Goal: Find specific page/section: Find specific page/section

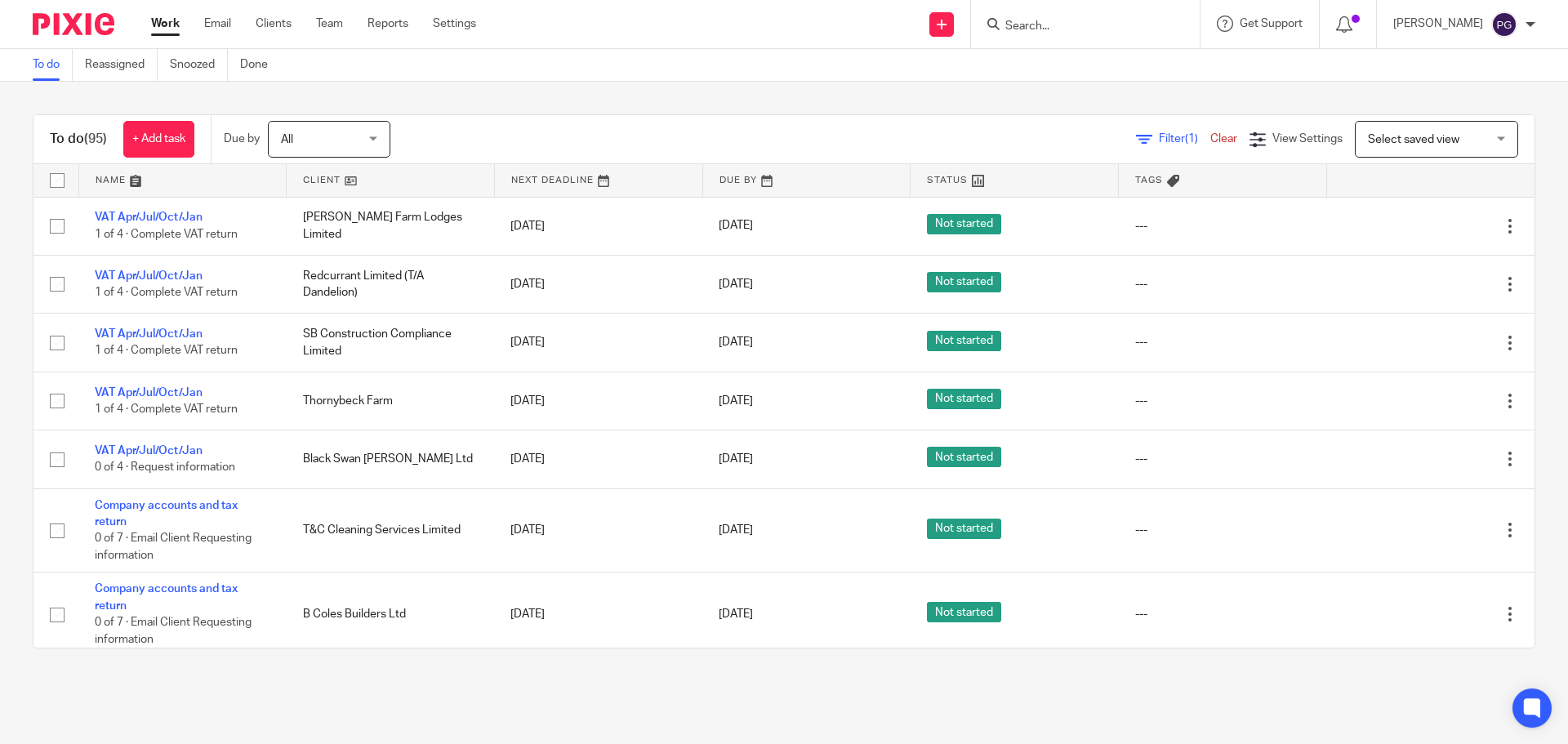
click at [215, 14] on div "Work Email Clients Team Reports Settings Work Email Clients Team Reports Settin…" at bounding box center [318, 23] width 365 height 48
click at [215, 20] on link "Email" at bounding box center [218, 23] width 27 height 17
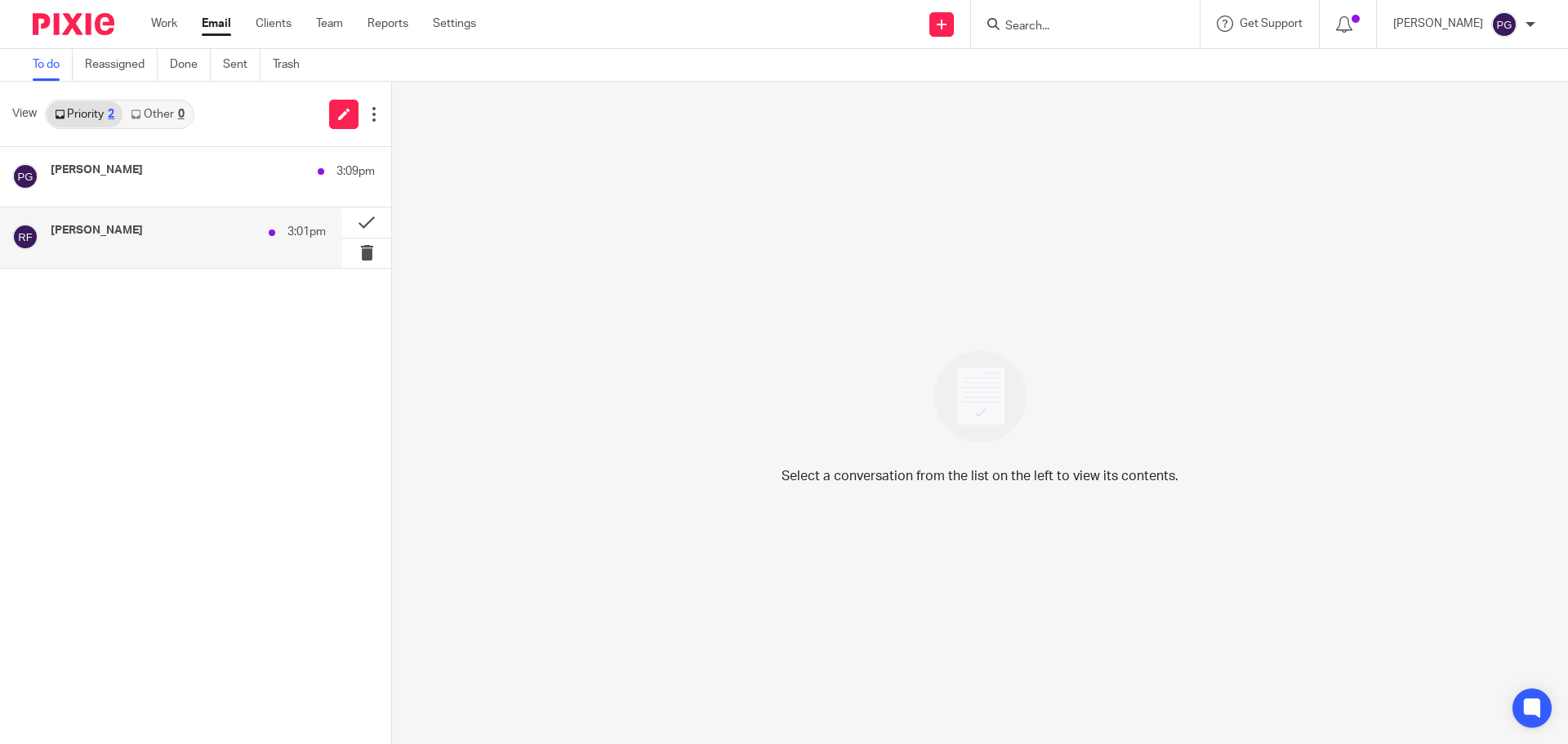
click at [171, 207] on div "Richard Firth 3:01pm" at bounding box center [171, 237] width 342 height 60
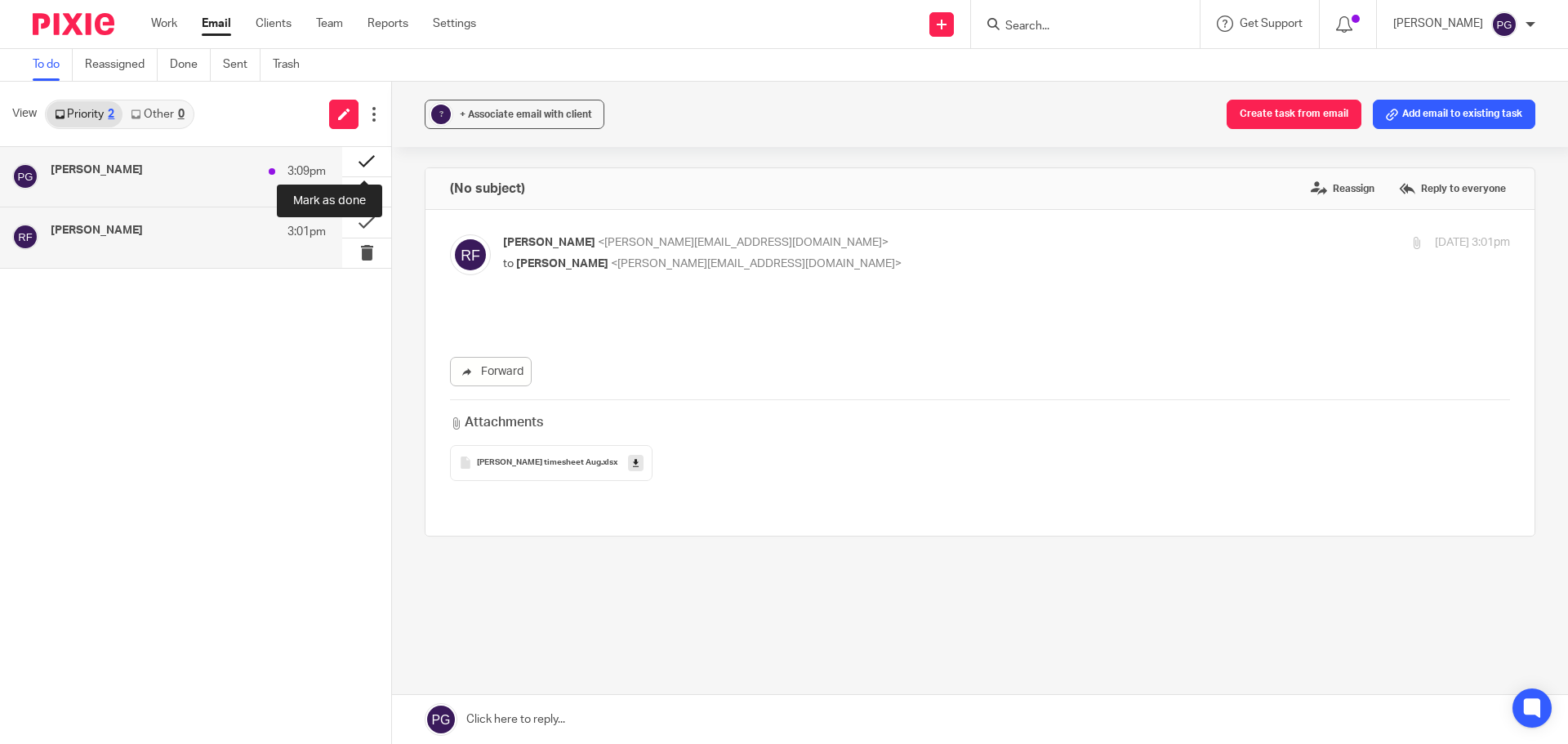
click at [366, 168] on button at bounding box center [366, 162] width 49 height 30
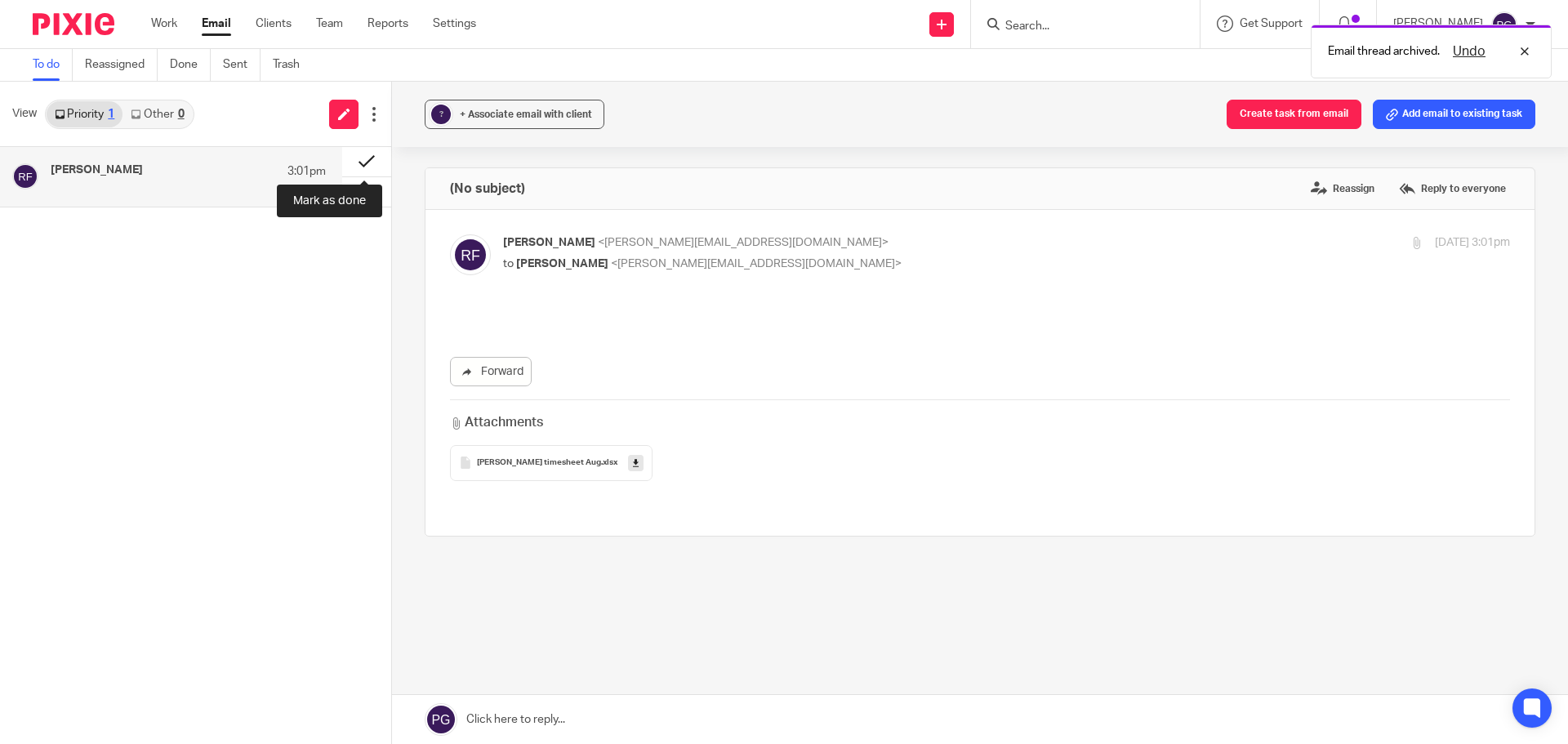
click at [365, 166] on button at bounding box center [366, 162] width 49 height 30
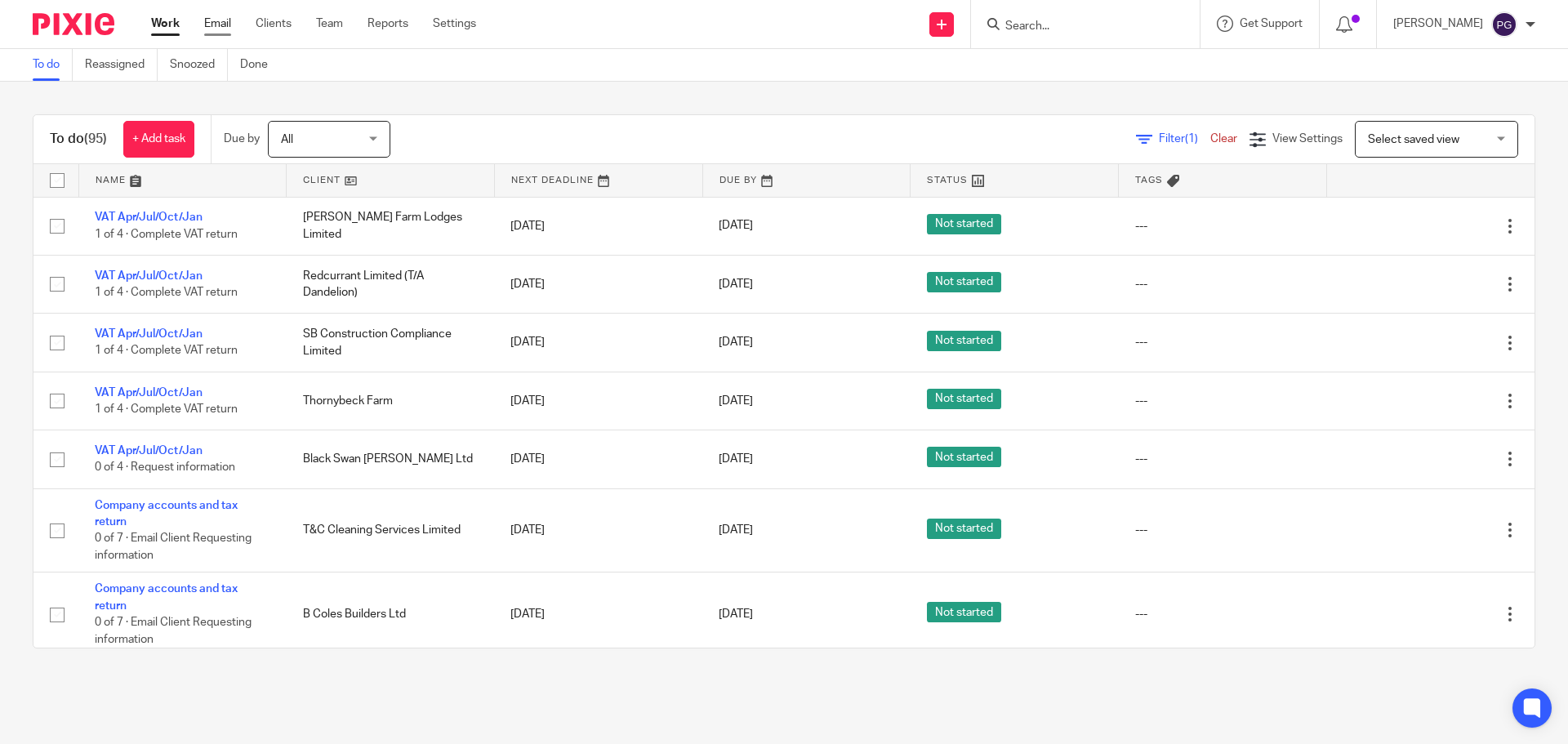
click at [213, 23] on link "Email" at bounding box center [218, 23] width 27 height 17
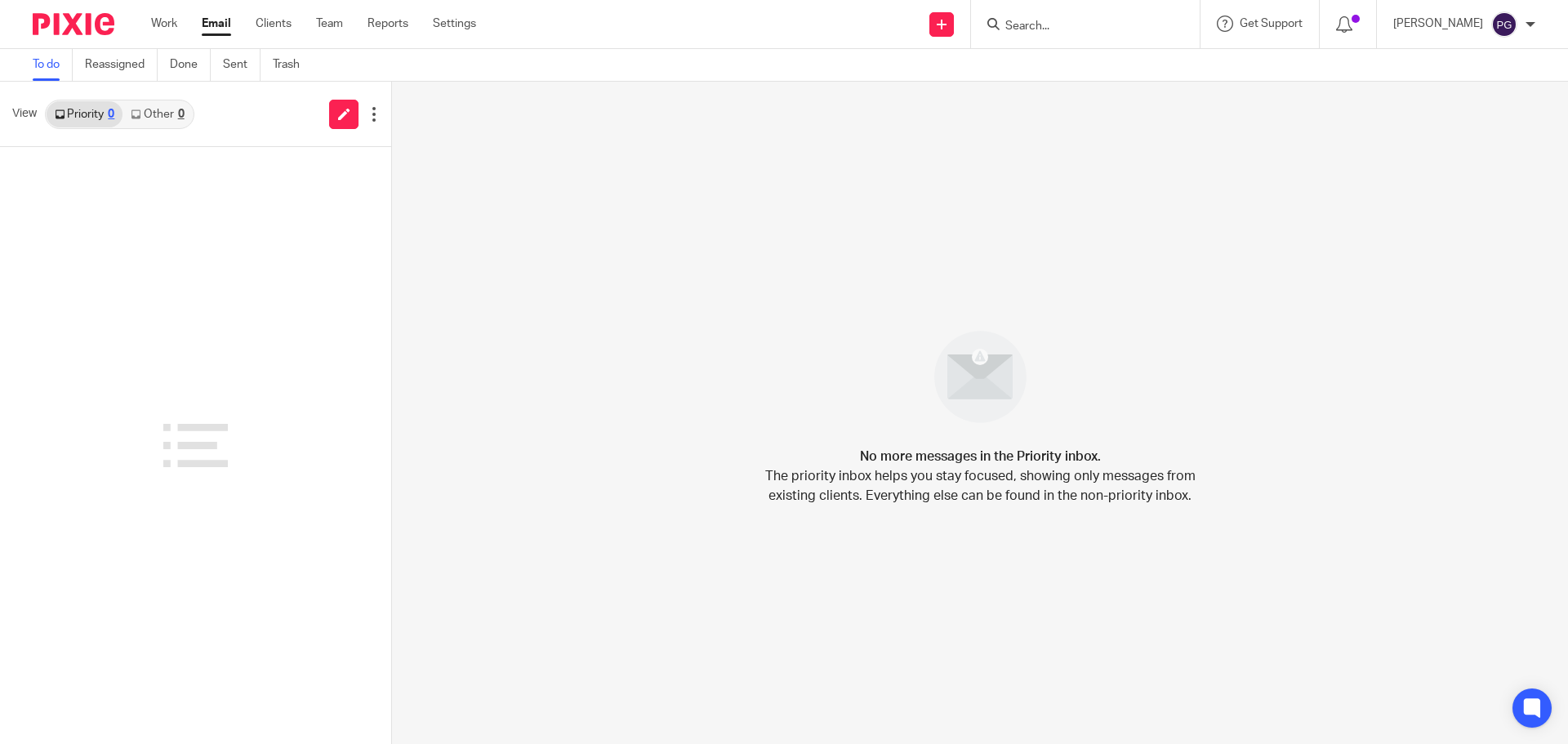
click at [1078, 39] on div at bounding box center [1085, 23] width 229 height 48
click at [1073, 32] on input "Search" at bounding box center [1077, 27] width 147 height 15
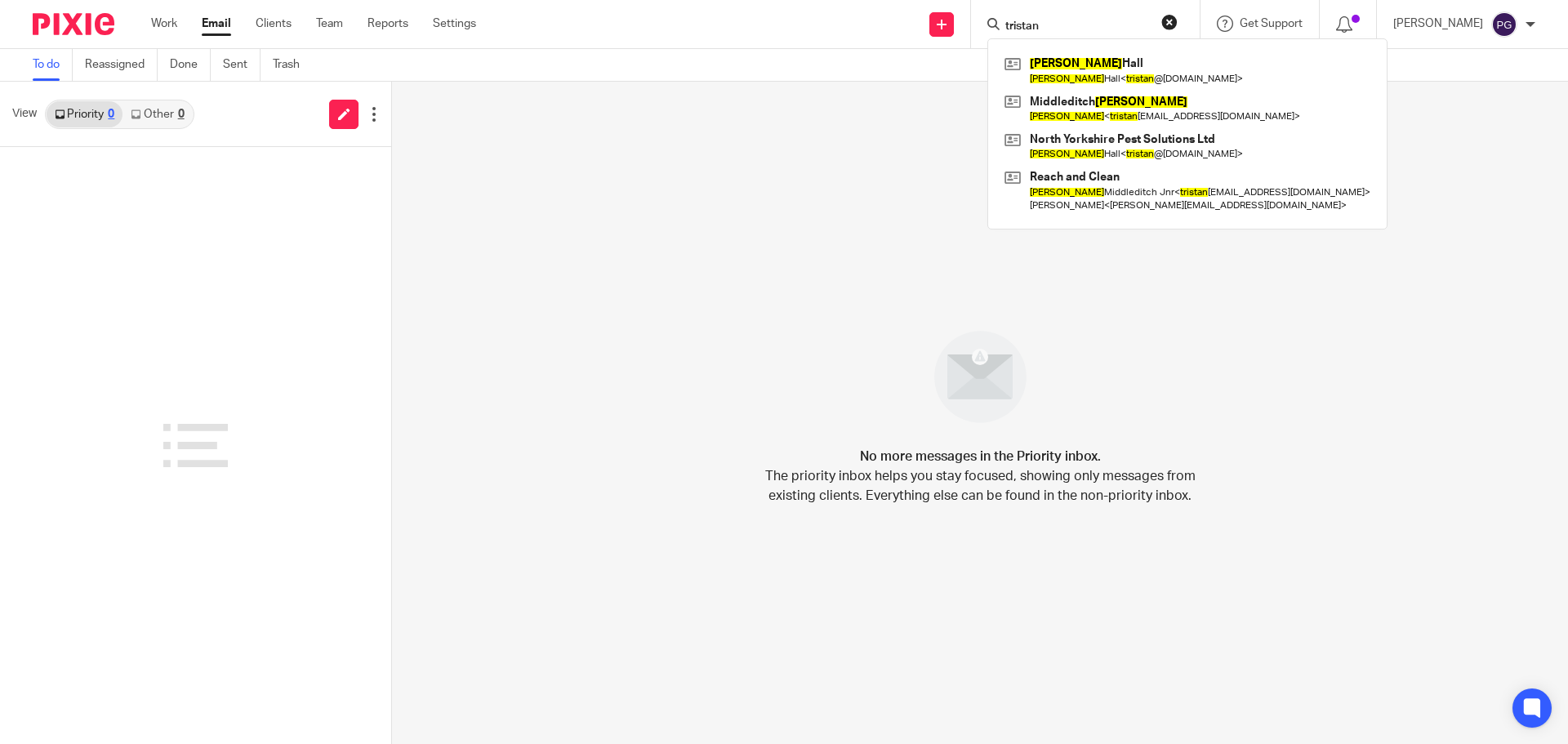
click at [1082, 22] on input "tristan" at bounding box center [1077, 27] width 147 height 15
drag, startPoint x: 1102, startPoint y: 24, endPoint x: 1004, endPoint y: 17, distance: 98.2
click at [1004, 17] on div "tristan Tristan Hall Tristan Hall < tristan @nyps.co.uk > Middleditch Tristan T…" at bounding box center [1085, 23] width 229 height 48
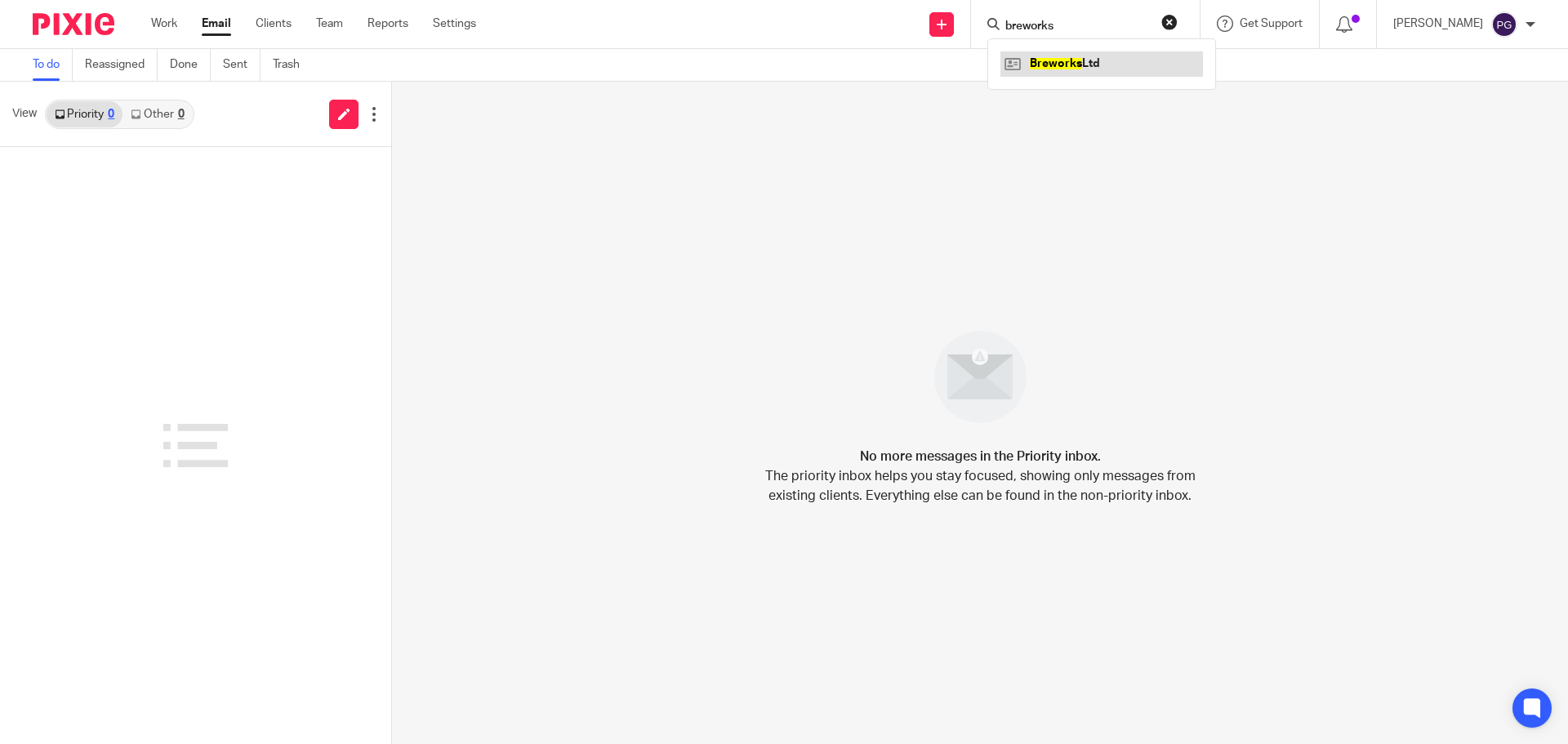
type input "breworks"
click at [1071, 60] on link at bounding box center [1102, 64] width 203 height 24
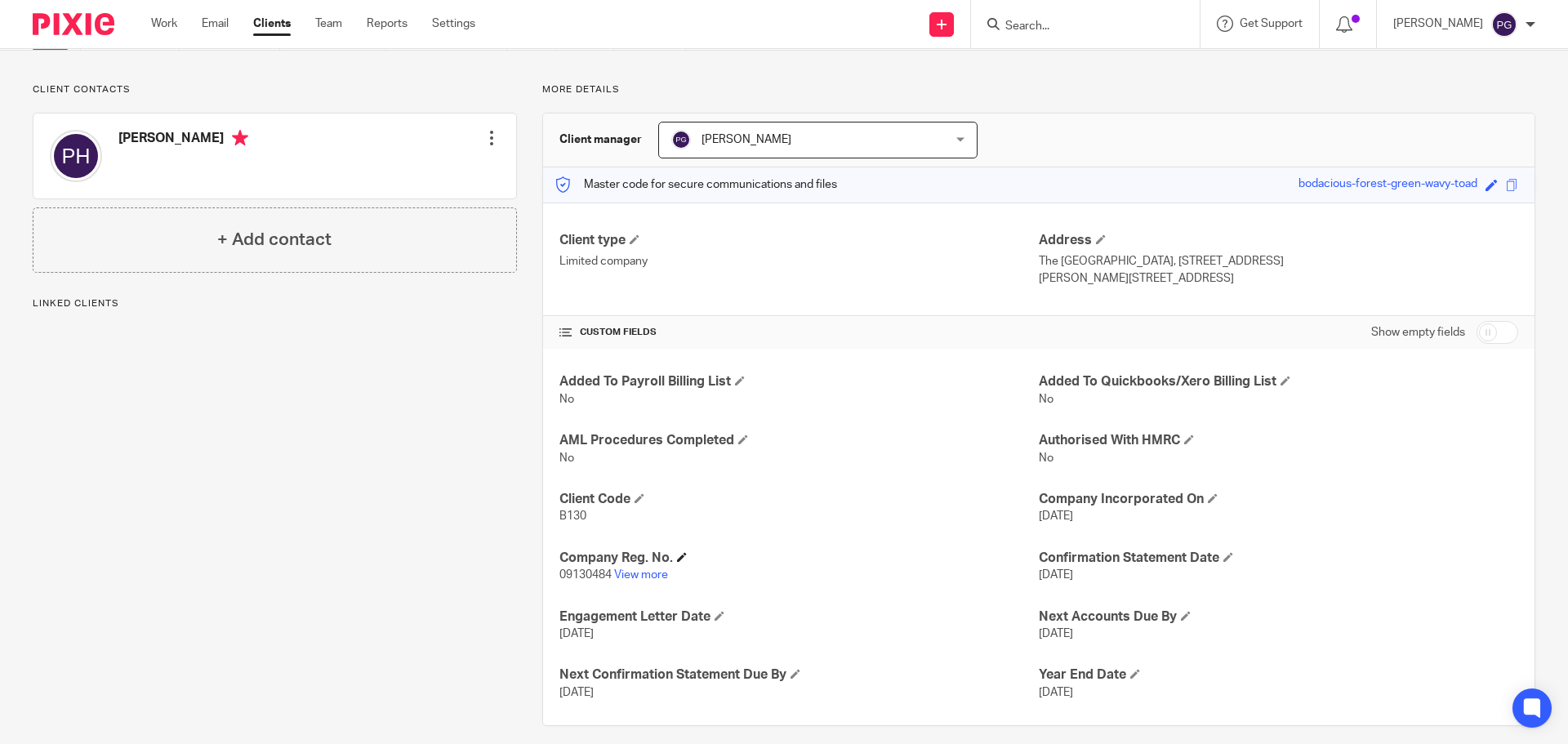
scroll to position [105, 0]
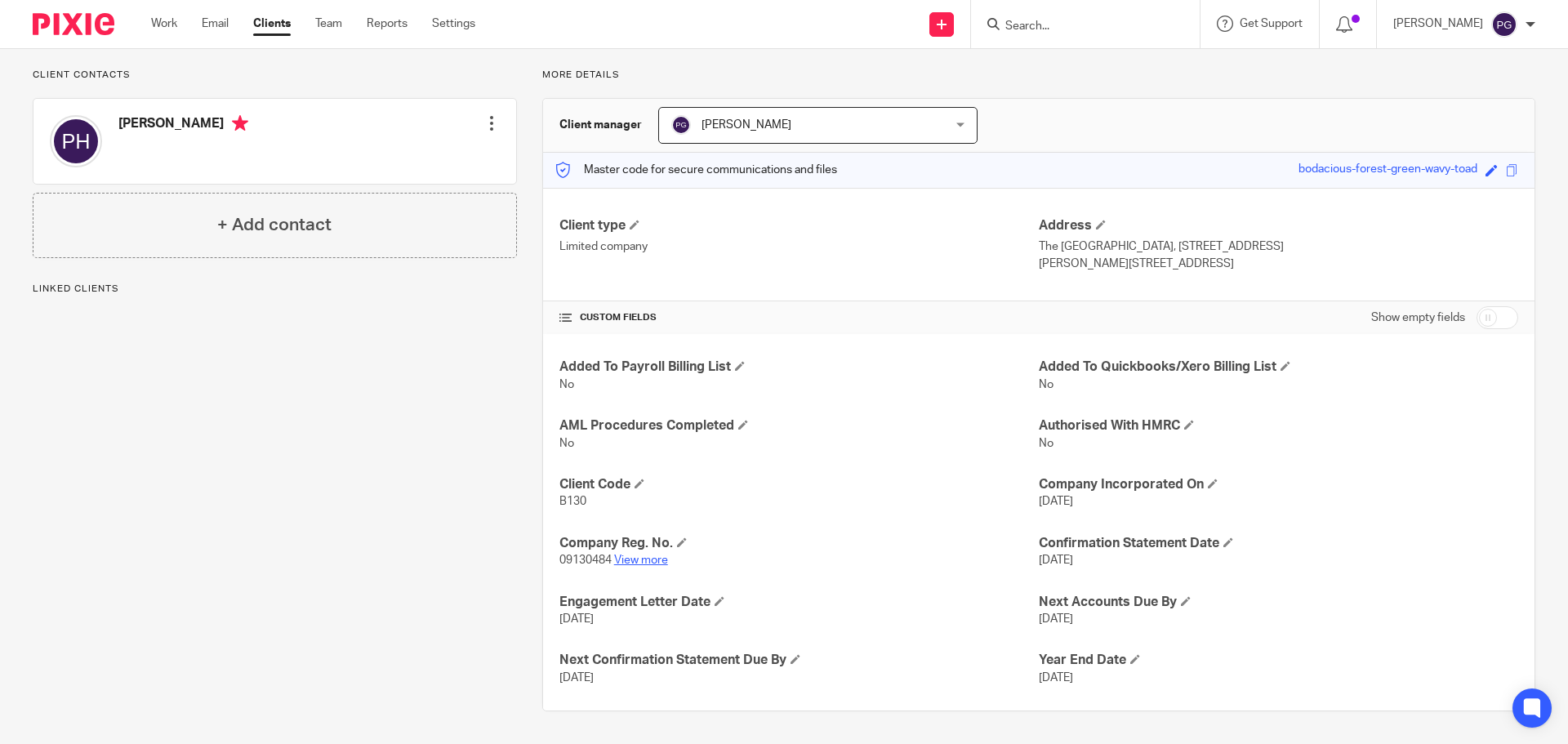
click at [631, 560] on link "View more" at bounding box center [641, 560] width 54 height 11
click at [142, 20] on div "Work Email Clients Team Reports Settings Work Email Clients Team Reports Settin…" at bounding box center [318, 23] width 365 height 48
click at [156, 20] on link "Work" at bounding box center [164, 23] width 26 height 17
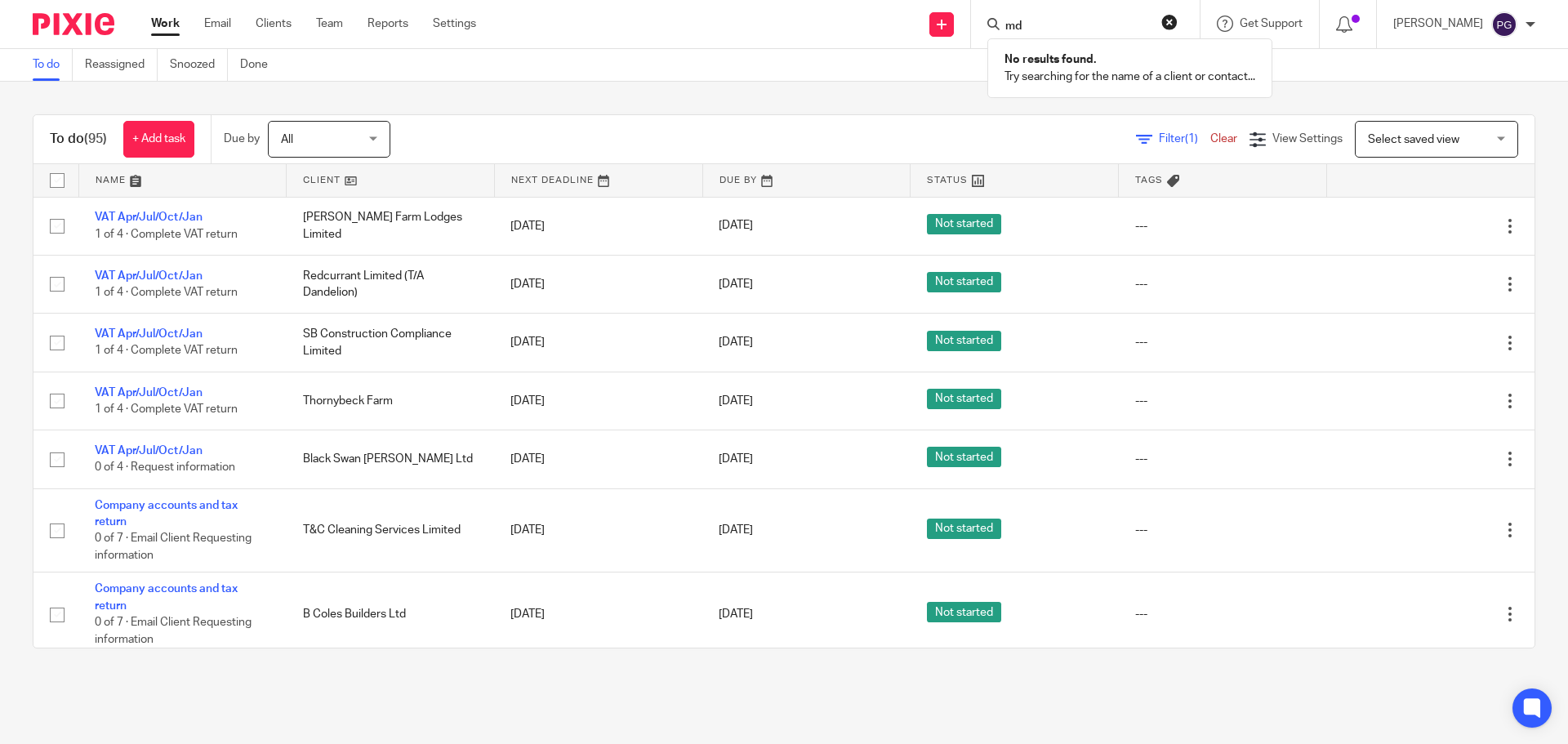
type input "m"
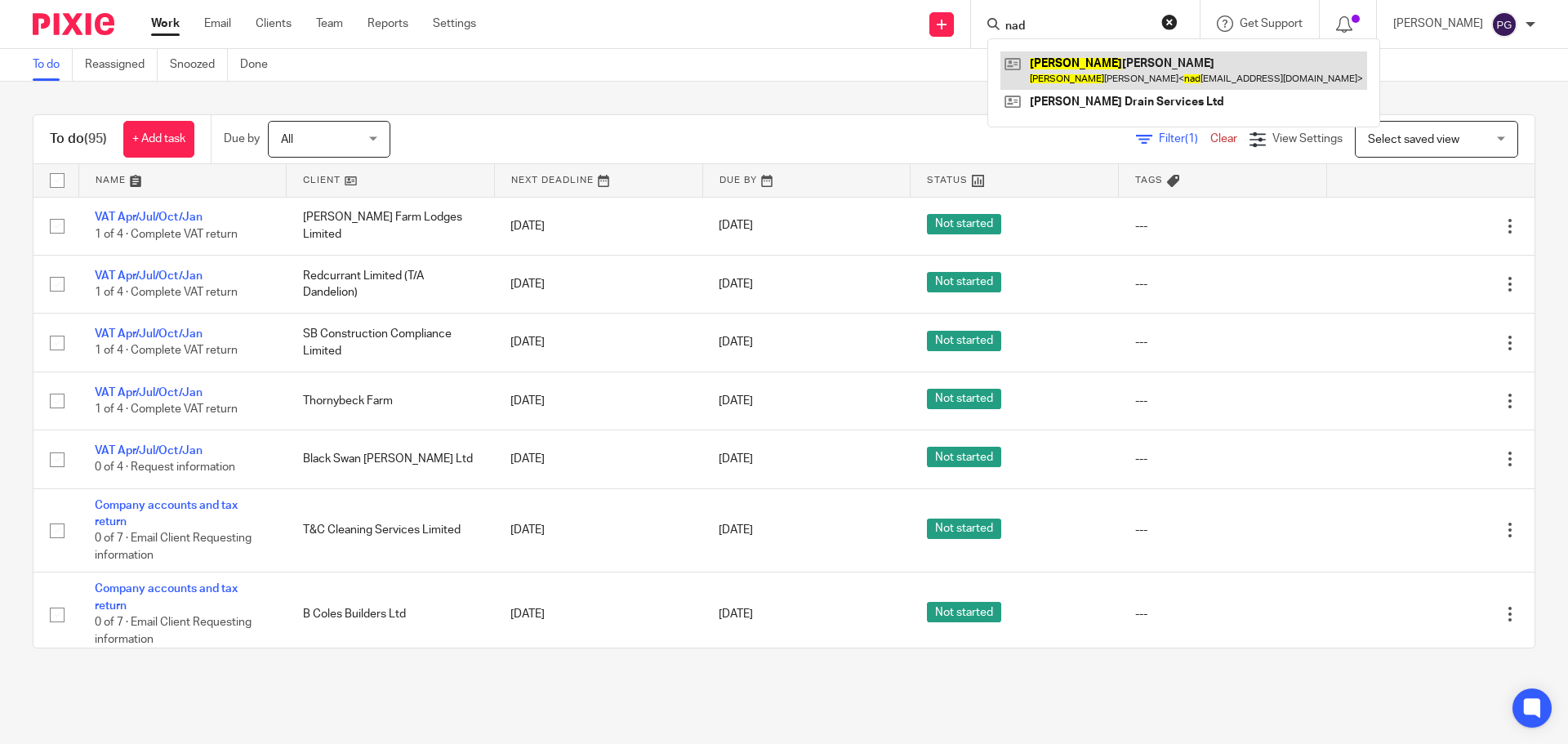
type input "nad"
click at [1068, 83] on link at bounding box center [1183, 70] width 366 height 37
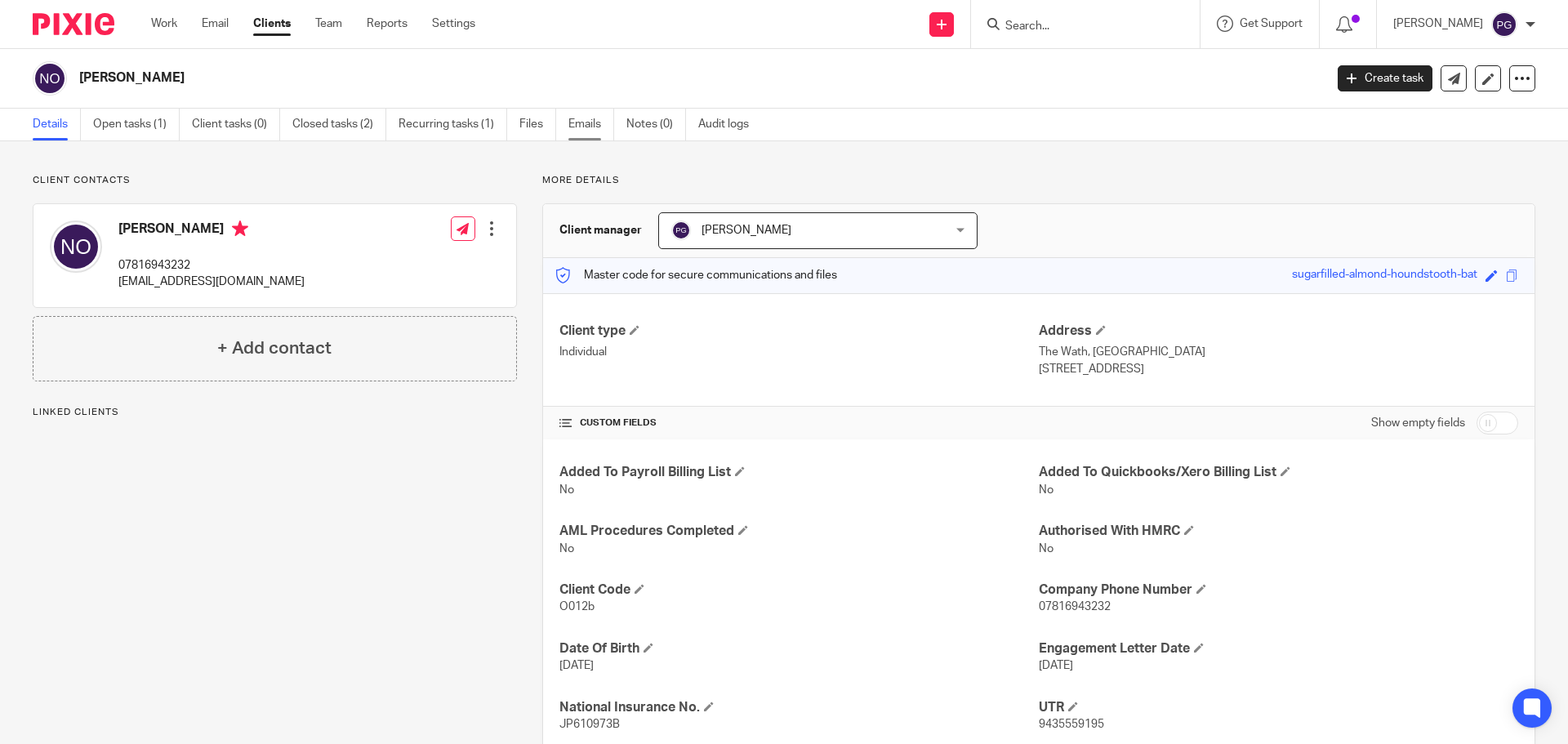
click at [586, 120] on link "Emails" at bounding box center [591, 124] width 46 height 32
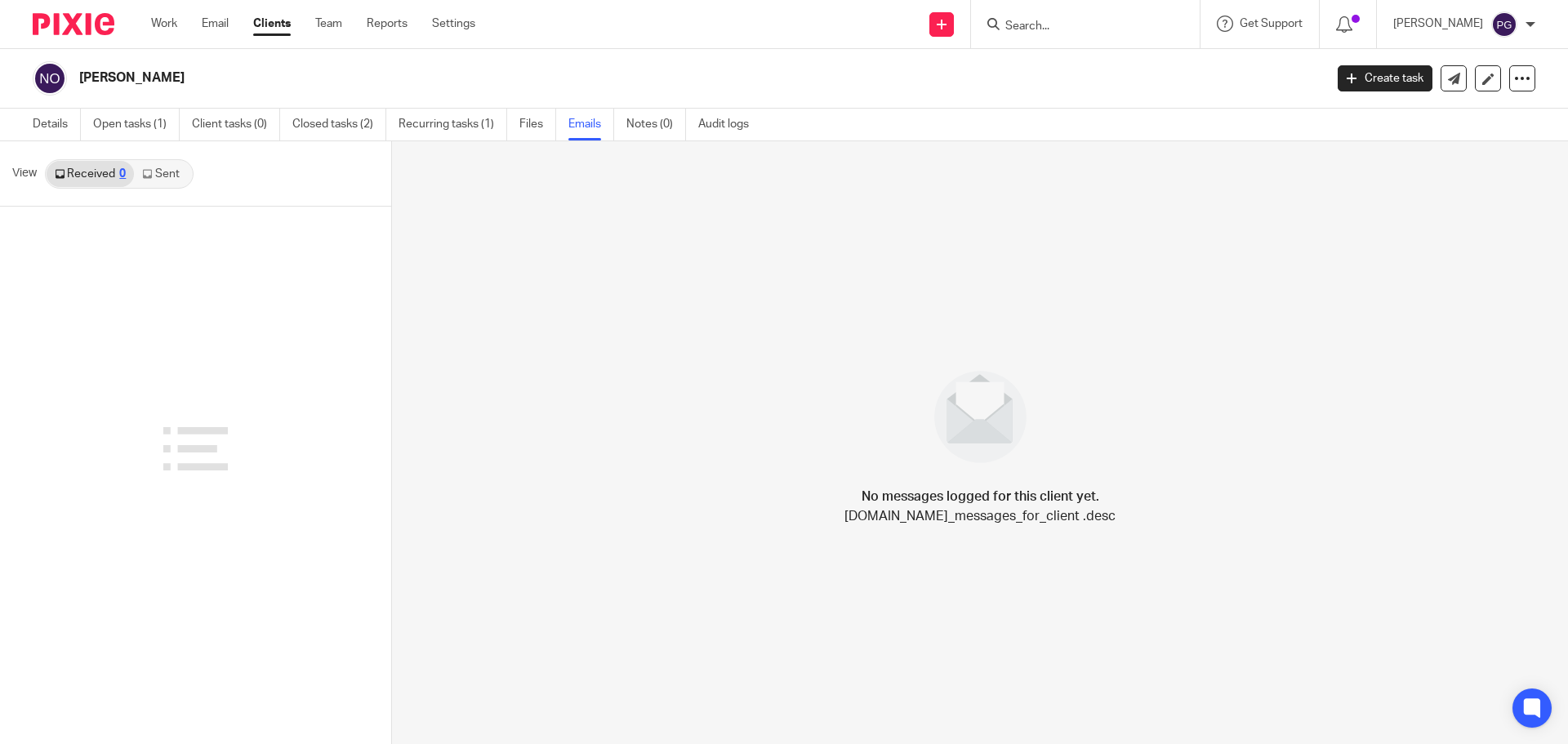
click at [166, 175] on link "Sent" at bounding box center [163, 174] width 57 height 26
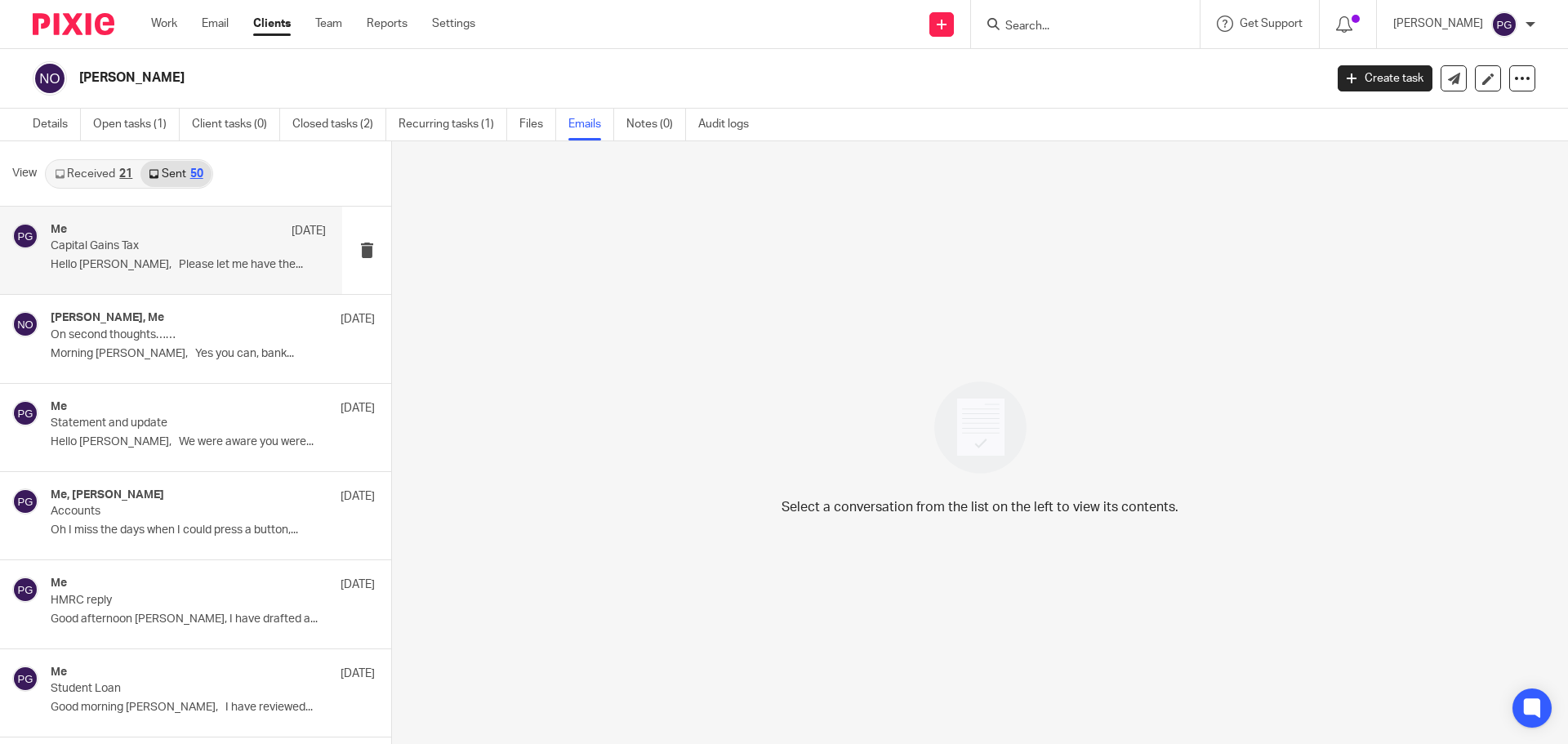
click at [174, 254] on div "Me 8 Aug Capital Gains Tax Hello Nadine, Please let me have the..." at bounding box center [188, 250] width 275 height 55
